Goal: Navigation & Orientation: Find specific page/section

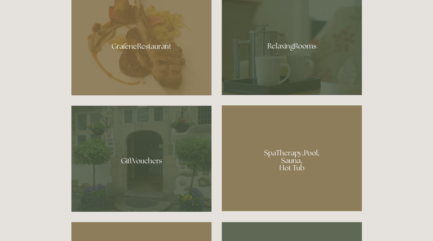
scroll to position [421, 0]
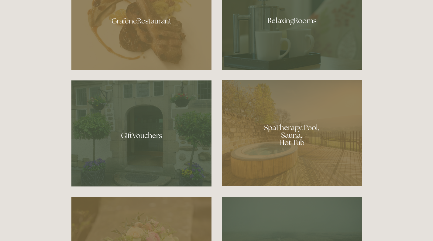
click at [311, 136] on div at bounding box center [292, 133] width 140 height 106
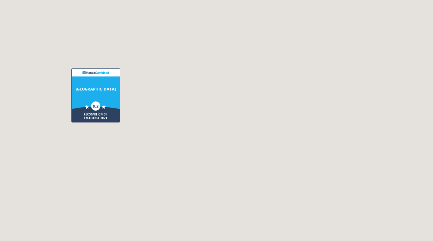
scroll to position [1684, 0]
